Goal: Task Accomplishment & Management: Manage account settings

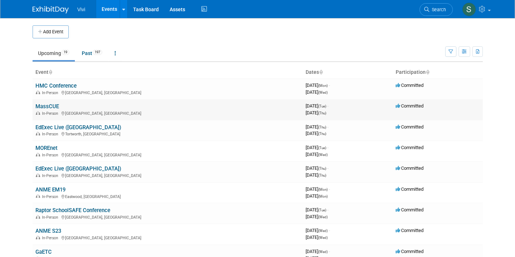
click at [43, 104] on link "MassCUE" at bounding box center [46, 106] width 23 height 7
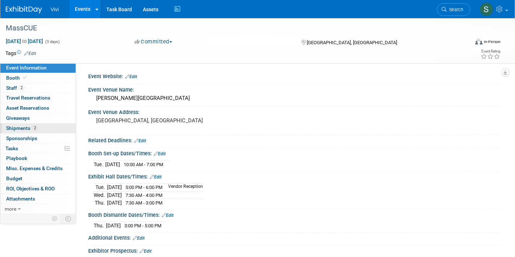
click at [32, 126] on span "2" at bounding box center [34, 127] width 5 height 5
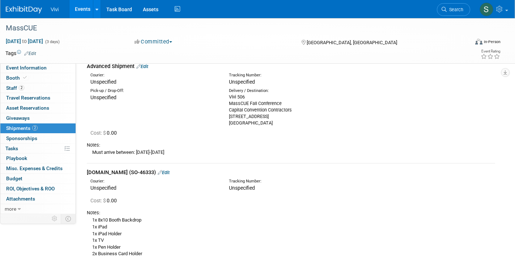
scroll to position [16, 0]
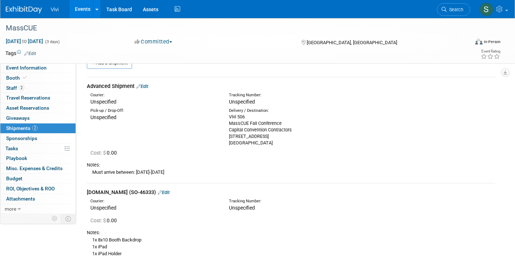
click at [257, 134] on div "Vivi 506 MassCUE Fall Conference Capital Convention Contractors 153 Northboro R…" at bounding box center [293, 130] width 128 height 33
copy div "153 Northboro Road - Suite 6"
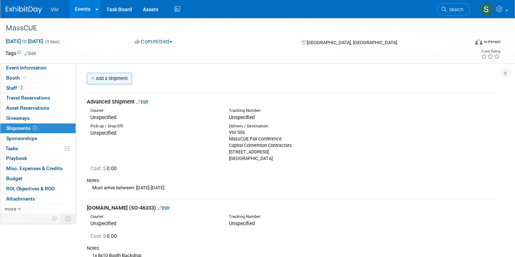
scroll to position [0, 0]
click at [106, 80] on link "Add a Shipment" at bounding box center [109, 79] width 45 height 12
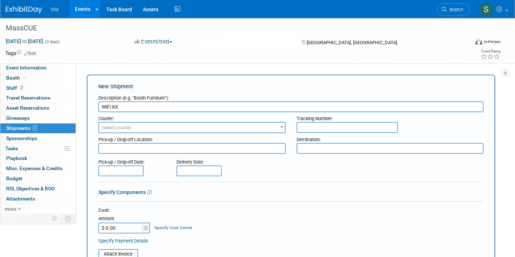
type input "WiFi Kit"
click at [119, 128] on span "Select courier" at bounding box center [116, 127] width 29 height 5
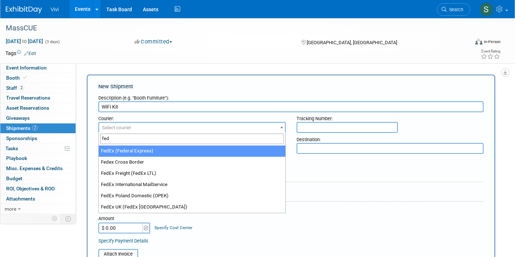
type input "fed"
select select "206"
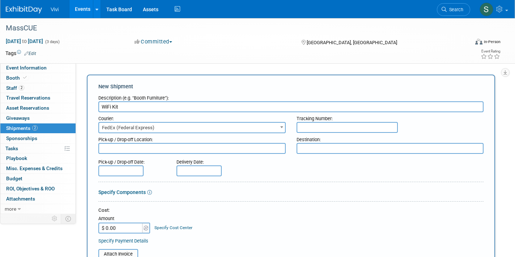
click at [323, 126] on input "text" at bounding box center [346, 127] width 101 height 11
paste input "https://www.fedex.com/apps/fedextrack/?action=track&tracknumbers=884831889609"
drag, startPoint x: 359, startPoint y: 126, endPoint x: 192, endPoint y: 112, distance: 168.0
click at [192, 112] on div "Courier: 007EX 17 Post Service (17PostService) 2GO (Negros Navigation) 360 Lion…" at bounding box center [291, 122] width 396 height 21
type input "884831889609"
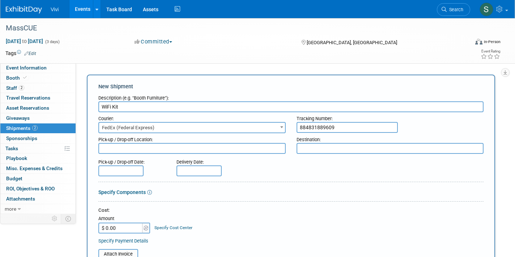
click at [290, 191] on div "Specify Components" at bounding box center [290, 191] width 385 height 7
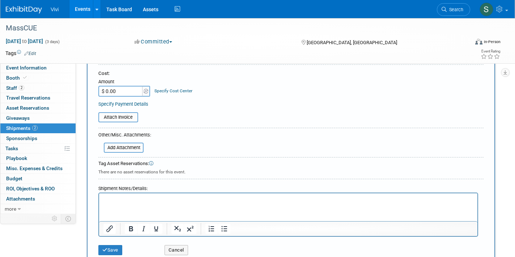
scroll to position [137, 0]
click at [109, 90] on input "$ 0.00" at bounding box center [120, 90] width 45 height 11
type input "$ 188.03"
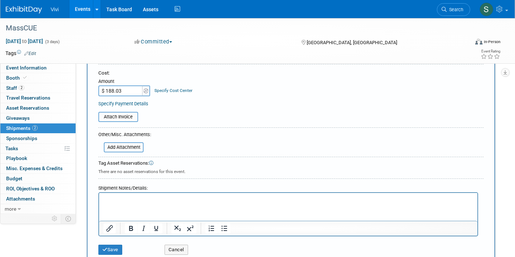
click at [116, 240] on div "Save" at bounding box center [126, 247] width 66 height 15
click at [116, 247] on button "Save" at bounding box center [110, 249] width 24 height 10
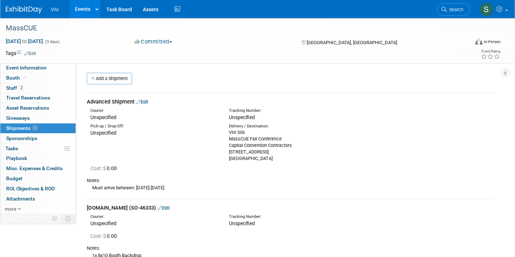
scroll to position [0, 0]
click at [25, 6] on link at bounding box center [28, 6] width 45 height 6
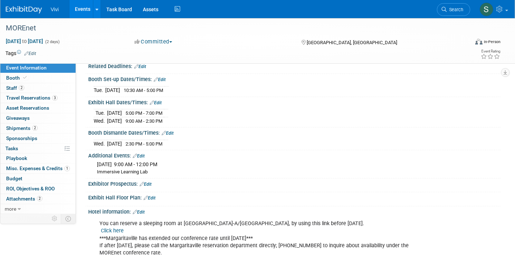
scroll to position [87, 0]
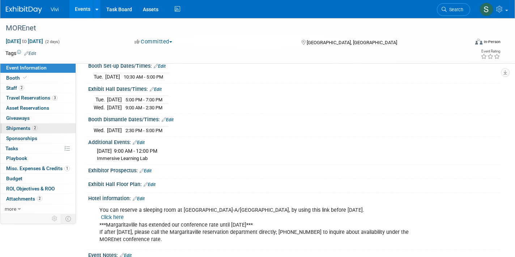
click at [30, 129] on link "2 Shipments 2" at bounding box center [37, 128] width 75 height 10
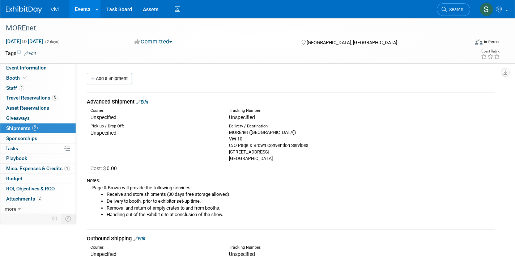
scroll to position [0, 0]
click at [237, 147] on div "MOREnet ([GEOGRAPHIC_DATA]) Vivi 10 C/O Page & Brown Convention Services [STREE…" at bounding box center [293, 145] width 128 height 33
copy div "[STREET_ADDRESS]"
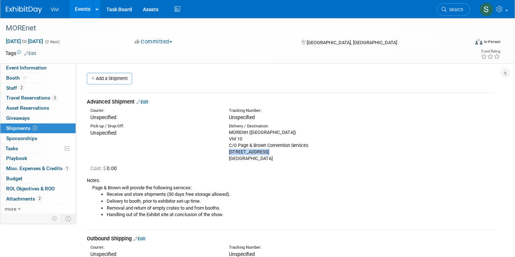
drag, startPoint x: 266, startPoint y: 154, endPoint x: 292, endPoint y: 156, distance: 26.1
click at [292, 156] on div "MOREnet ([GEOGRAPHIC_DATA]) Vivi 10 C/O Page & Brown Convention Services [STREE…" at bounding box center [293, 145] width 128 height 33
copy div "65065"
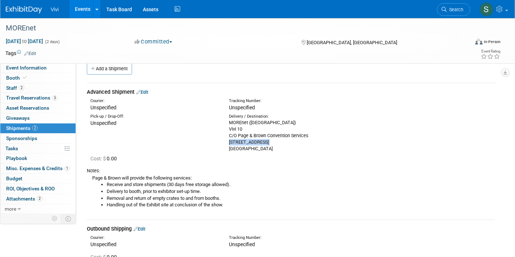
scroll to position [4, 0]
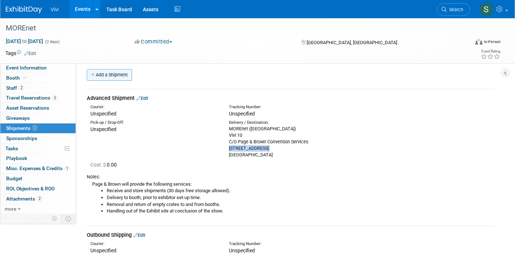
click at [106, 72] on link "Add a Shipment" at bounding box center [109, 75] width 45 height 12
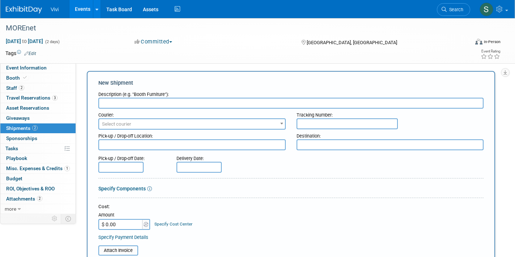
scroll to position [0, 0]
type input "WiFi"
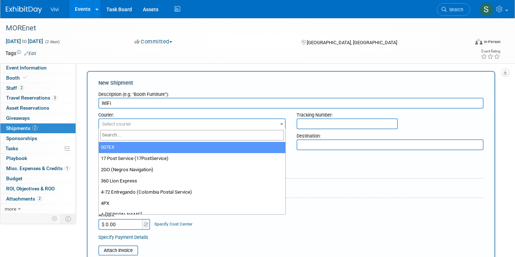
click at [158, 125] on span "Select courier" at bounding box center [192, 124] width 186 height 10
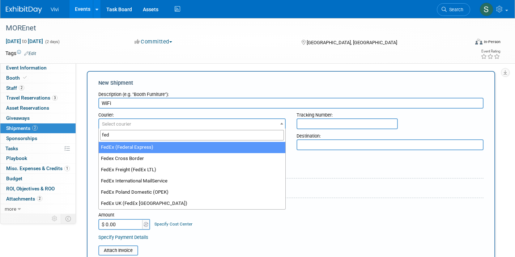
type input "fed"
select select "206"
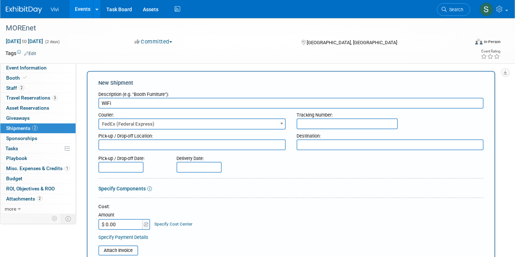
click at [325, 121] on input "text" at bounding box center [346, 123] width 101 height 11
paste input "8848 3271 6294"
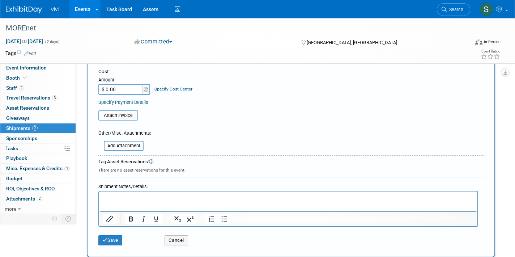
scroll to position [141, 0]
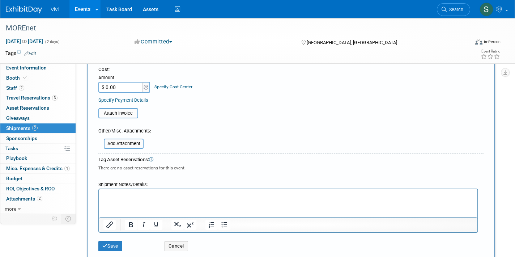
type input "8848 3271 6294"
click at [114, 87] on input "$ 0.00" at bounding box center [120, 87] width 45 height 11
type input "$ 124.32"
click at [115, 241] on button "Save" at bounding box center [110, 246] width 24 height 10
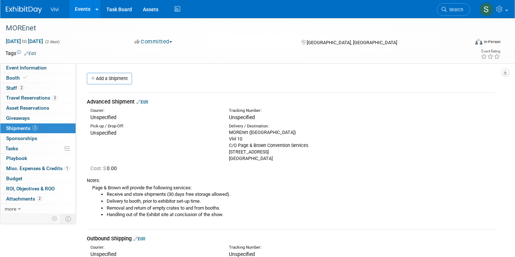
scroll to position [0, 0]
